Goal: Entertainment & Leisure: Consume media (video, audio)

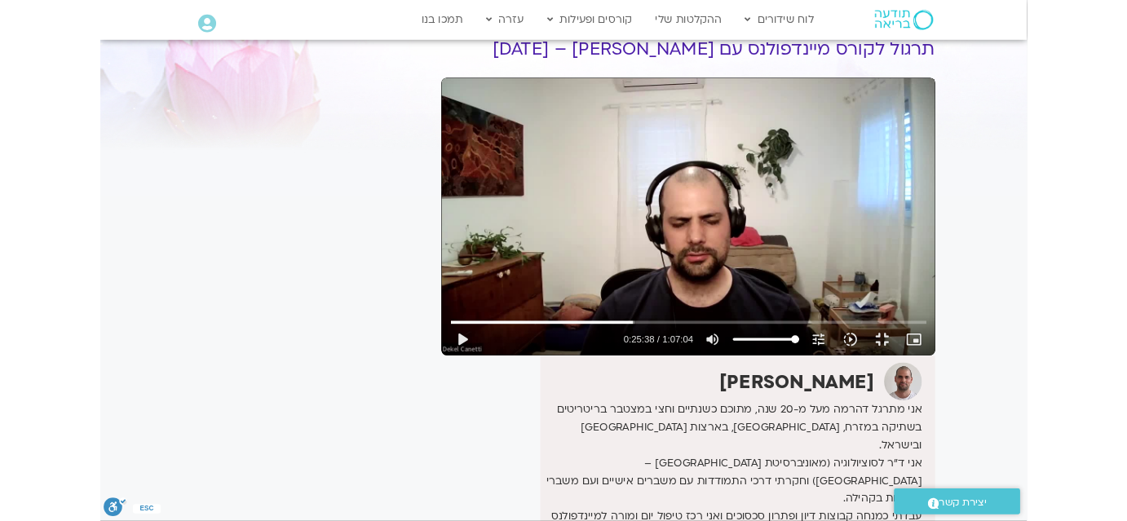
scroll to position [73, 0]
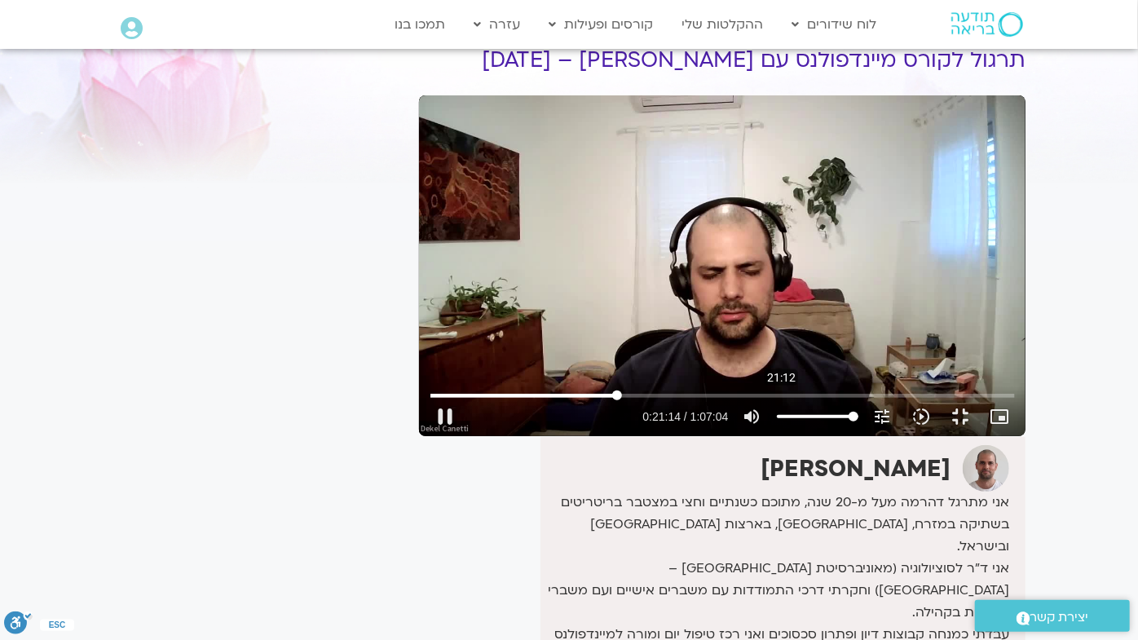
click at [430, 400] on input "Seek" at bounding box center [722, 396] width 585 height 10
click at [419, 436] on div "Skip Ad 20:18 play_arrow 0:20:21 / 1:07:04 volume_up Mute tune Resolution Auto …" at bounding box center [722, 265] width 607 height 341
click at [430, 400] on input "Seek" at bounding box center [722, 396] width 585 height 10
click at [419, 374] on div "Skip Ad 19:15 pause 0:21:56 / 1:07:04 volume_up Mute tune Resolution Auto 720p …" at bounding box center [722, 265] width 607 height 341
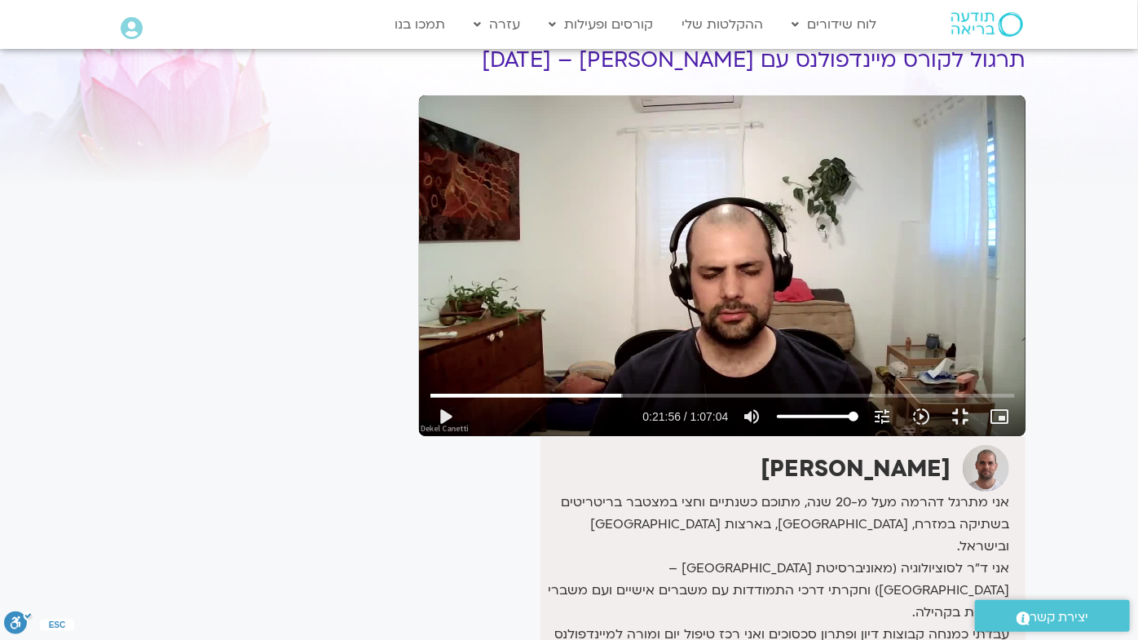
click at [419, 330] on div "Skip Ad 19:15 play_arrow 0:21:56 / 1:07:04 volume_up Mute tune Resolution Auto …" at bounding box center [722, 265] width 607 height 341
click at [419, 275] on div "Skip Ad 19:15 pause 0:22:05 / 1:07:04 volume_up Mute tune Resolution Auto 240p …" at bounding box center [722, 265] width 607 height 341
click at [419, 132] on div "Skip Ad 19:15 play_arrow 0:22:05 / 1:07:04 volume_up Mute tune Resolution Auto …" at bounding box center [722, 265] width 607 height 341
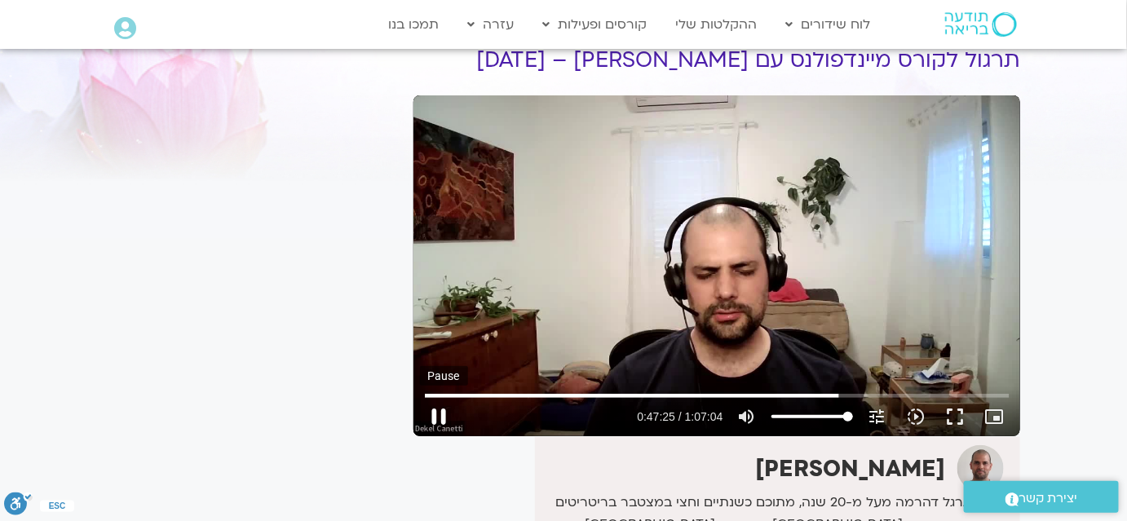
click at [432, 416] on button "pause" at bounding box center [439, 416] width 39 height 39
type input "2845.1689"
